Goal: Task Accomplishment & Management: Use online tool/utility

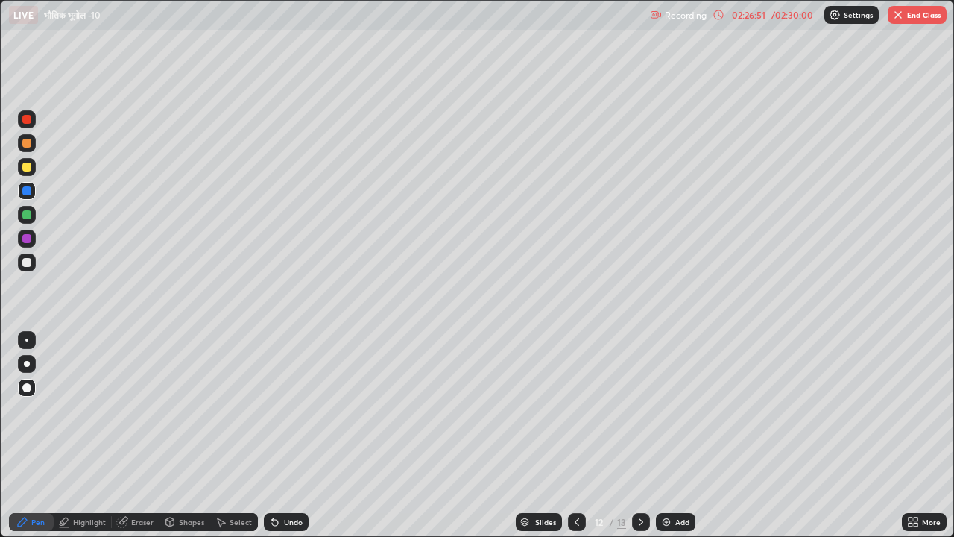
click at [575, 519] on icon at bounding box center [577, 521] width 4 height 7
click at [576, 516] on icon at bounding box center [577, 522] width 12 height 12
click at [574, 518] on icon at bounding box center [577, 522] width 12 height 12
click at [575, 522] on icon at bounding box center [577, 522] width 12 height 12
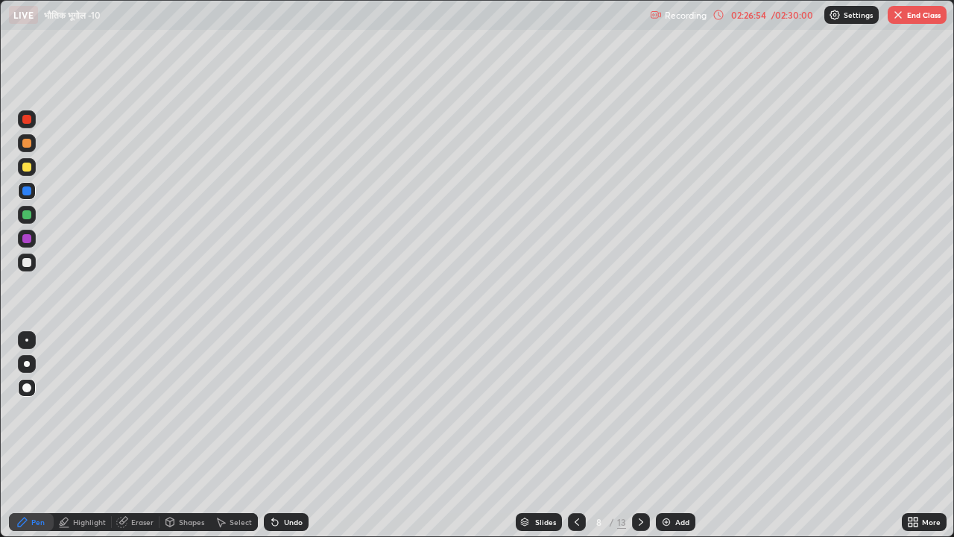
click at [568, 522] on div at bounding box center [577, 522] width 18 height 18
click at [575, 522] on icon at bounding box center [577, 522] width 12 height 12
click at [639, 519] on icon at bounding box center [641, 521] width 4 height 7
click at [575, 520] on icon at bounding box center [577, 521] width 4 height 7
click at [573, 518] on icon at bounding box center [577, 522] width 12 height 12
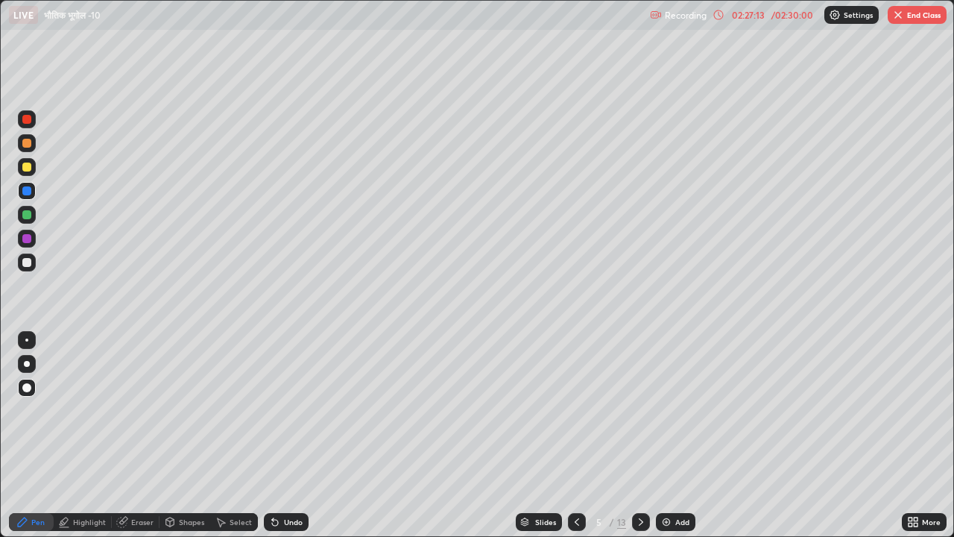
click at [574, 519] on icon at bounding box center [577, 522] width 12 height 12
click at [575, 521] on icon at bounding box center [577, 522] width 12 height 12
click at [576, 517] on icon at bounding box center [577, 522] width 12 height 12
click at [638, 522] on icon at bounding box center [641, 522] width 12 height 12
click at [639, 520] on icon at bounding box center [641, 522] width 12 height 12
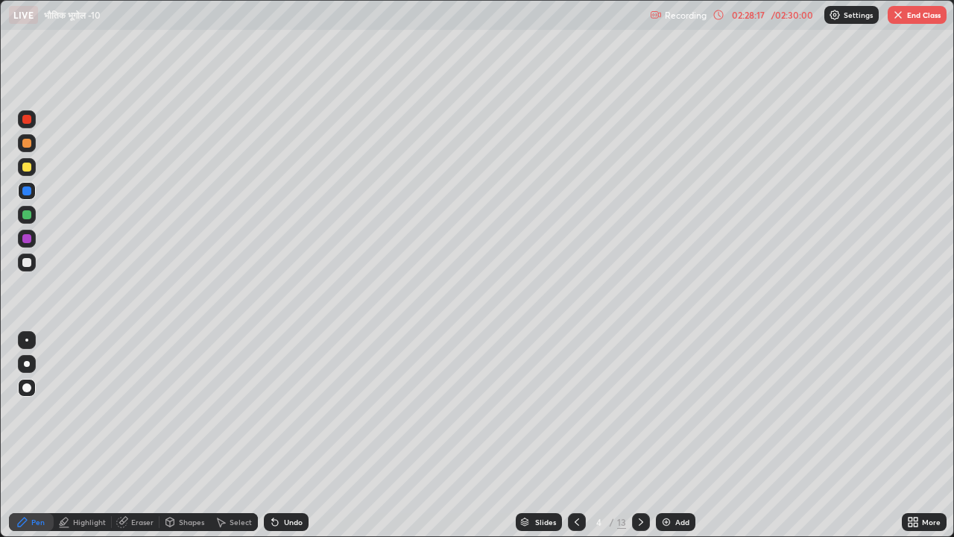
click at [639, 522] on icon at bounding box center [641, 522] width 12 height 12
click at [639, 521] on icon at bounding box center [641, 522] width 12 height 12
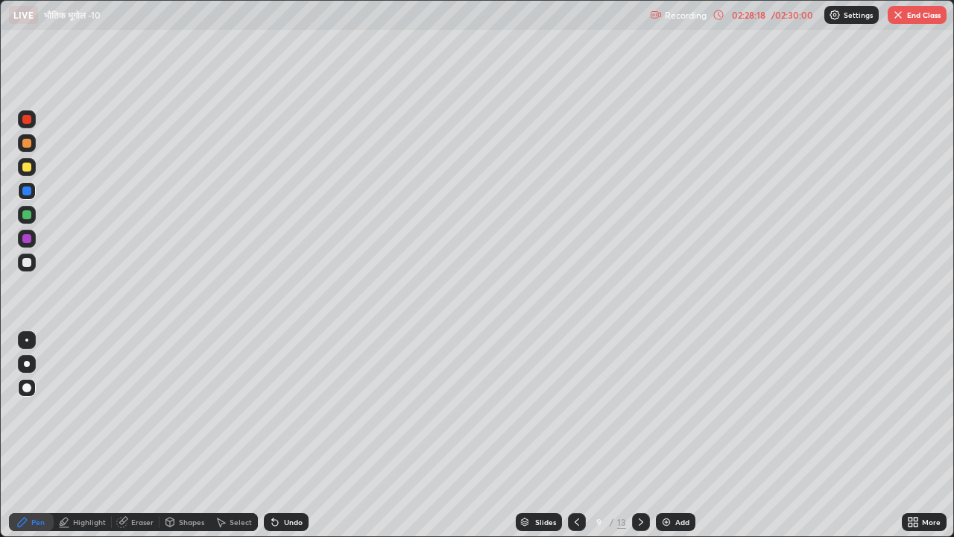
click at [639, 522] on icon at bounding box center [641, 522] width 12 height 12
click at [639, 523] on icon at bounding box center [641, 521] width 4 height 7
click at [641, 521] on icon at bounding box center [641, 521] width 4 height 7
click at [639, 522] on icon at bounding box center [641, 522] width 12 height 12
click at [668, 525] on img at bounding box center [666, 522] width 12 height 12
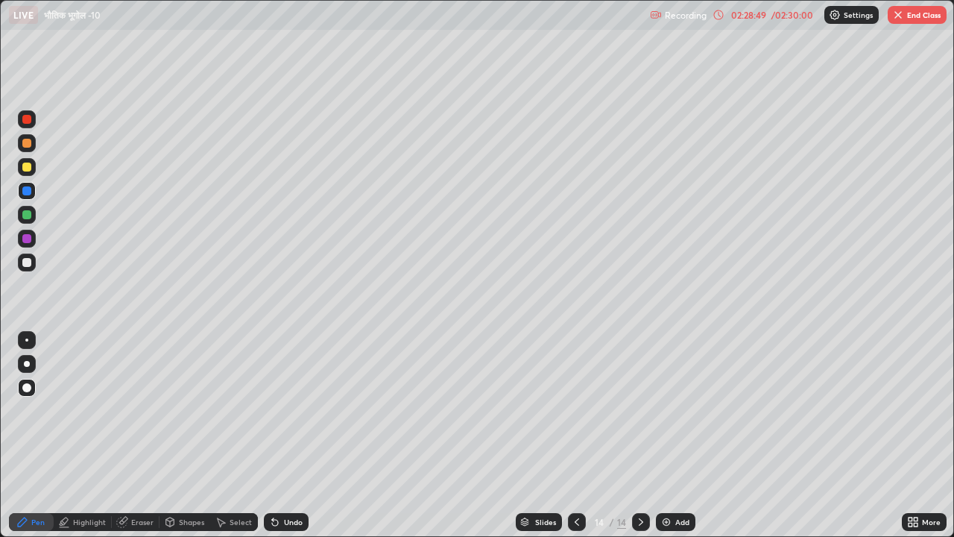
click at [297, 516] on div "Undo" at bounding box center [286, 522] width 45 height 18
click at [296, 516] on div "Undo" at bounding box center [286, 522] width 45 height 18
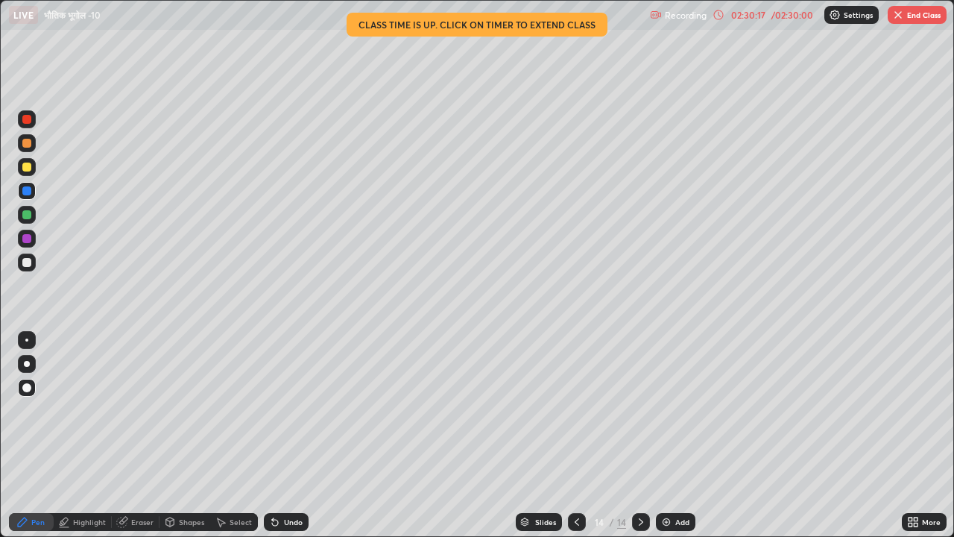
click at [905, 16] on button "End Class" at bounding box center [917, 15] width 59 height 18
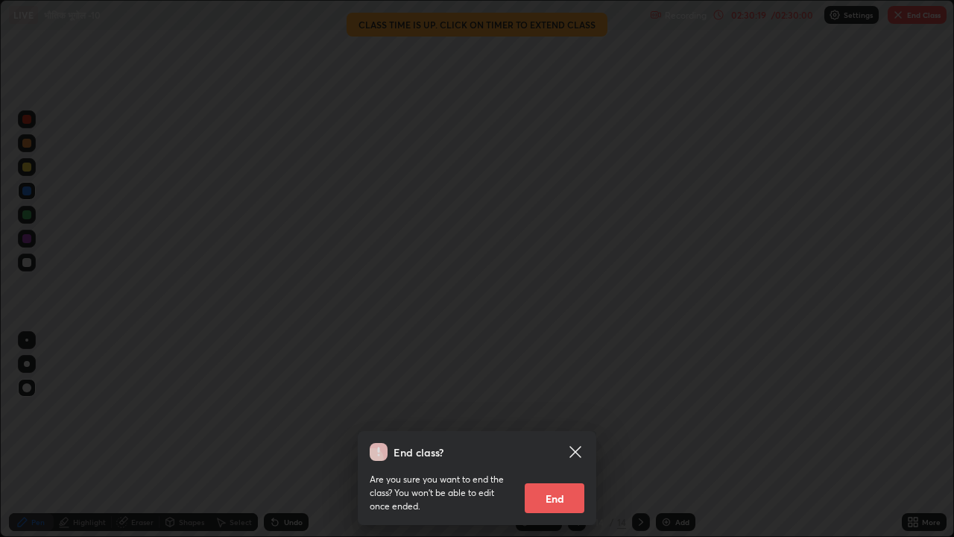
click at [559, 499] on button "End" at bounding box center [555, 498] width 60 height 30
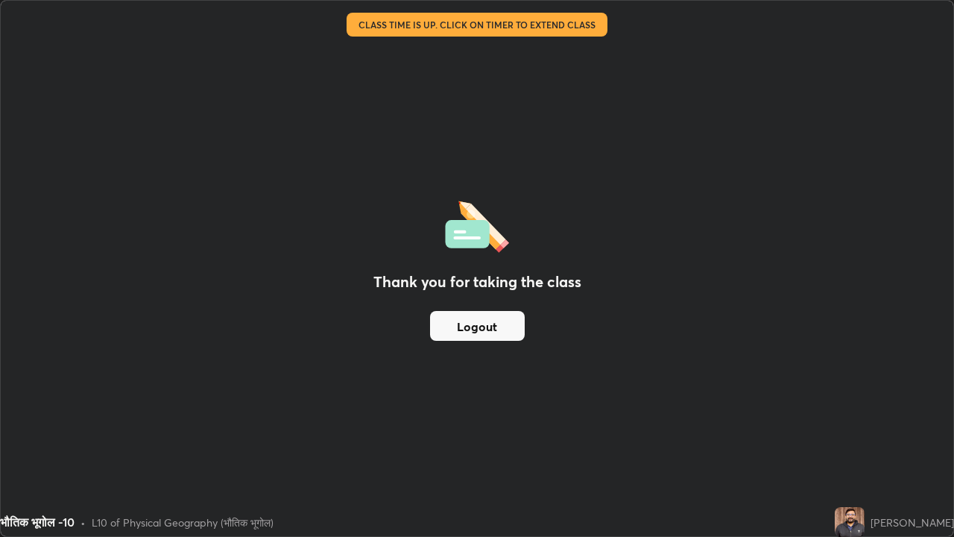
click at [501, 335] on button "Logout" at bounding box center [477, 326] width 95 height 30
click at [489, 340] on button "Logout" at bounding box center [477, 326] width 95 height 30
click at [490, 335] on button "Logout" at bounding box center [477, 326] width 95 height 30
